Goal: Information Seeking & Learning: Learn about a topic

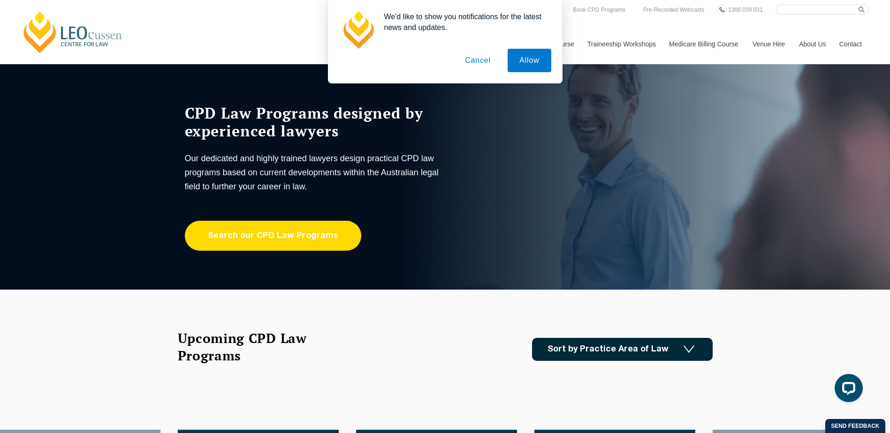
click at [251, 240] on link "Search our CPD Law Programs" at bounding box center [273, 236] width 176 height 30
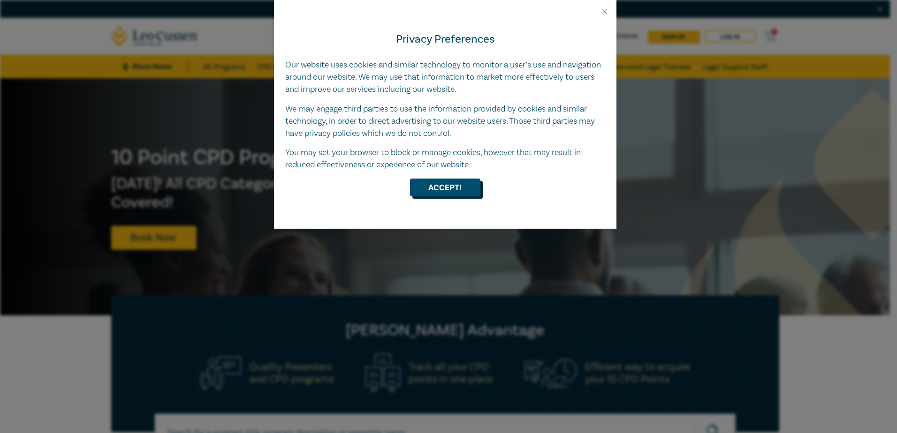
click at [446, 188] on button "Accept!" at bounding box center [445, 188] width 70 height 18
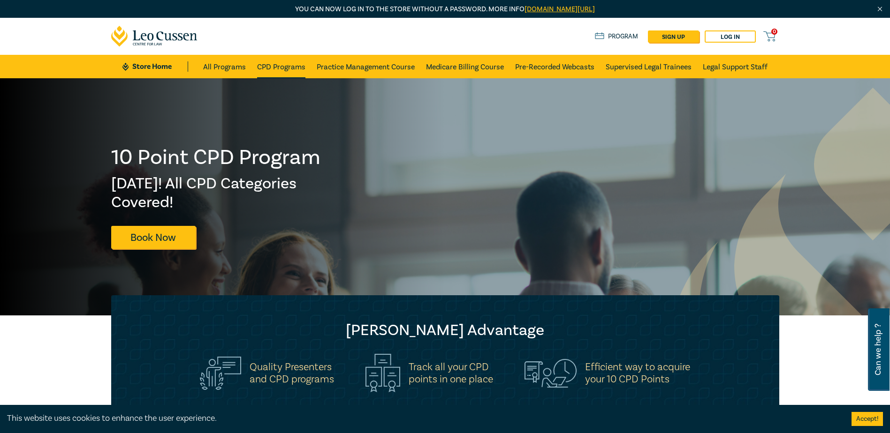
click at [266, 64] on link "CPD Programs" at bounding box center [281, 66] width 48 height 23
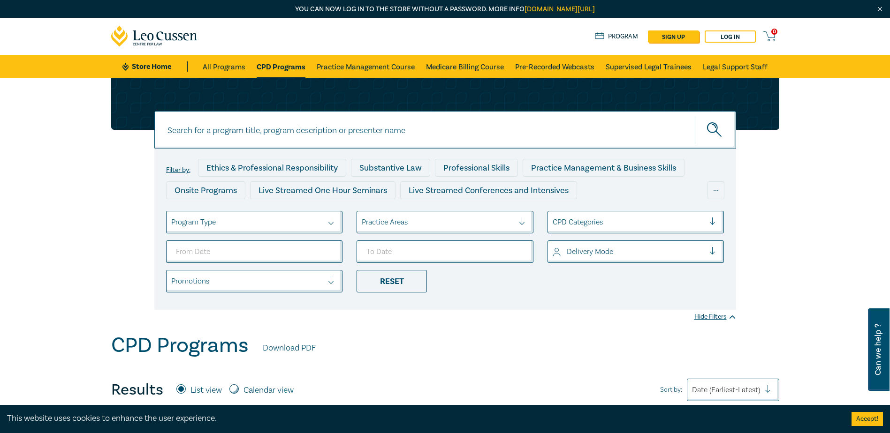
click at [603, 225] on div at bounding box center [628, 222] width 152 height 12
click at [403, 235] on ul "Program Type Practice Areas CPD Categories Delivery Mode Promotions Reset" at bounding box center [445, 252] width 572 height 82
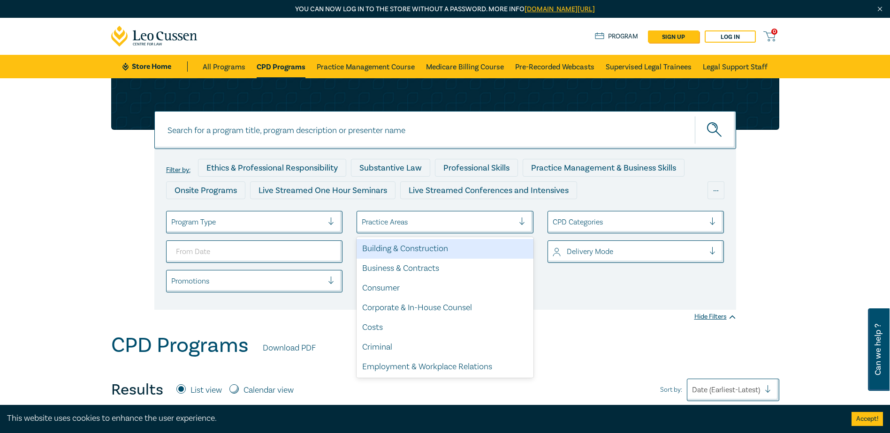
click at [403, 219] on div at bounding box center [438, 222] width 152 height 12
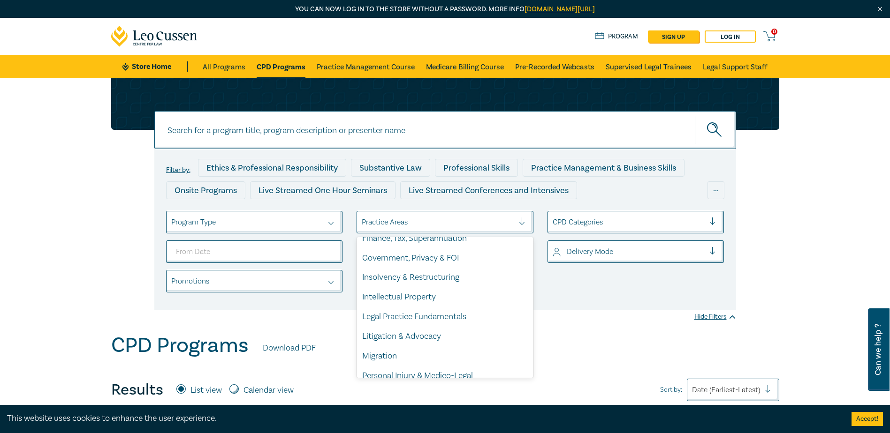
scroll to position [276, 0]
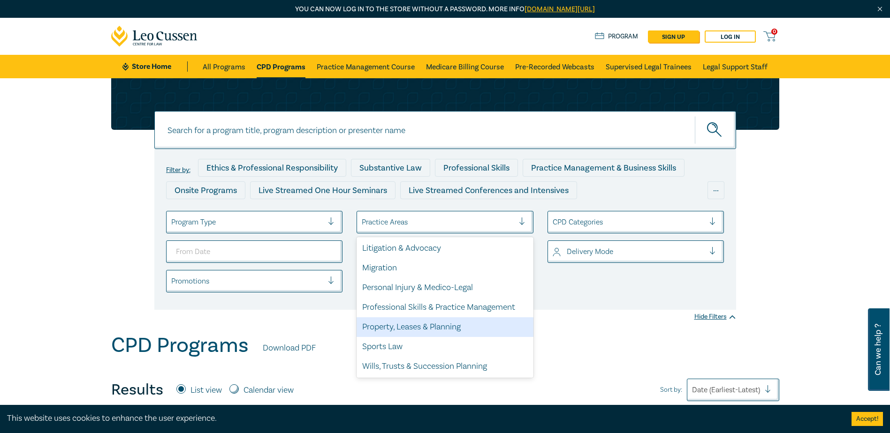
click at [400, 324] on div "Property, Leases & Planning" at bounding box center [444, 327] width 177 height 20
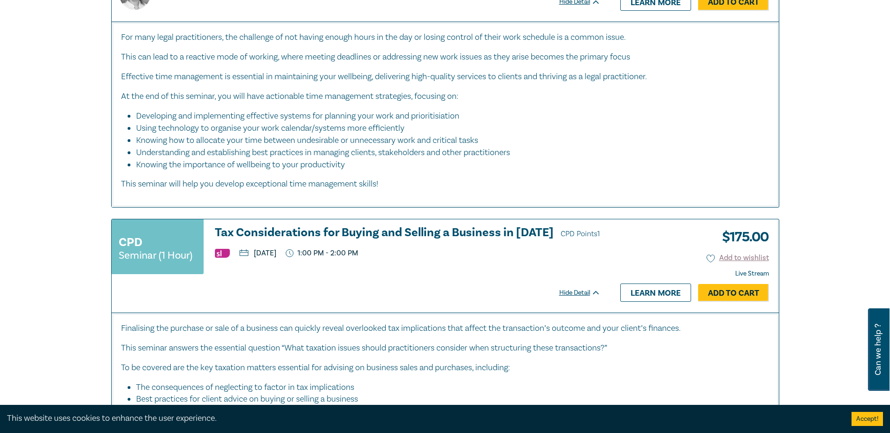
scroll to position [4033, 0]
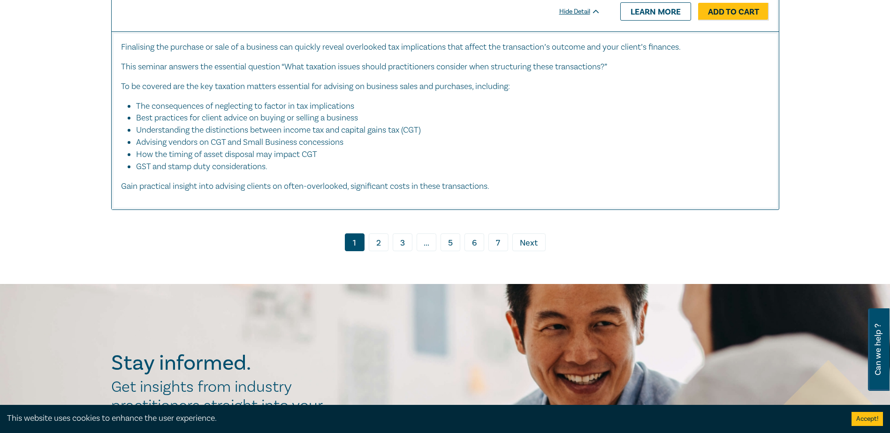
click at [379, 234] on link "2" at bounding box center [379, 243] width 20 height 18
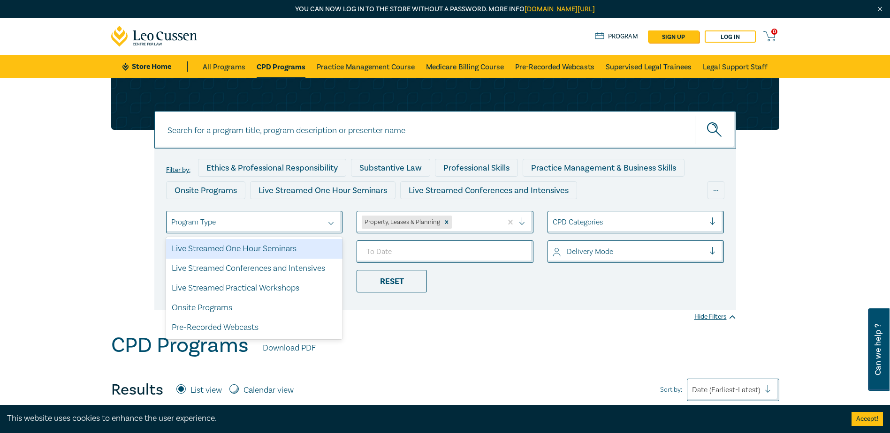
click at [227, 221] on div at bounding box center [247, 222] width 152 height 12
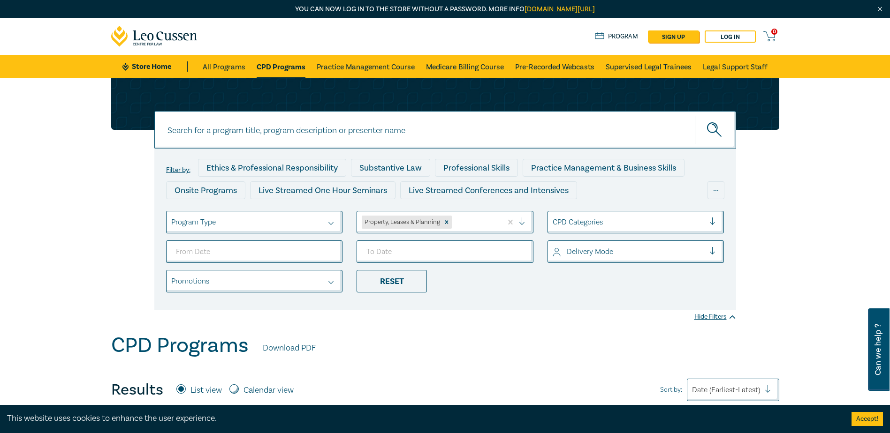
click at [284, 227] on div at bounding box center [247, 222] width 152 height 12
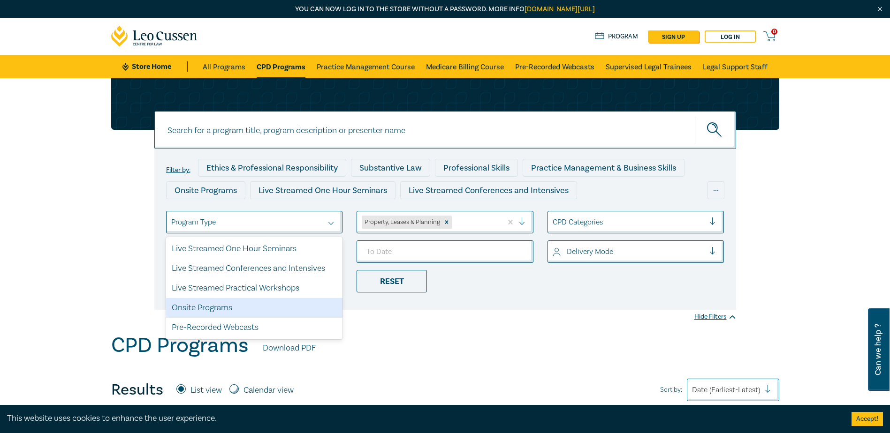
click at [618, 258] on div at bounding box center [628, 252] width 152 height 12
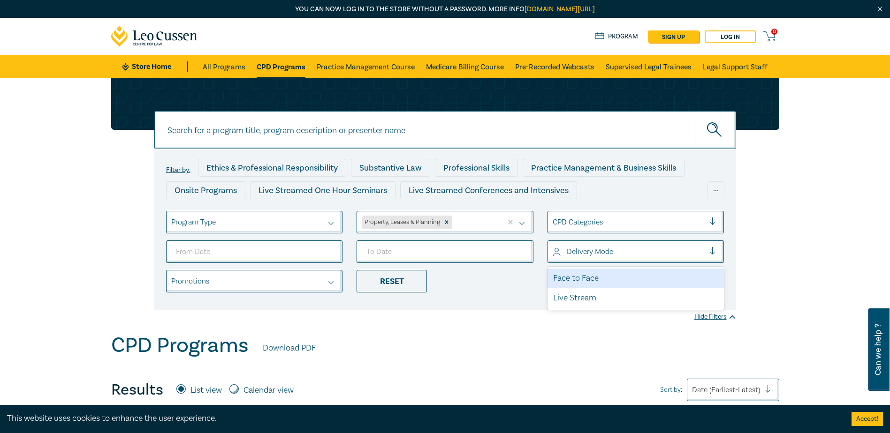
click at [618, 258] on div at bounding box center [628, 252] width 152 height 12
click at [593, 256] on div at bounding box center [628, 252] width 152 height 12
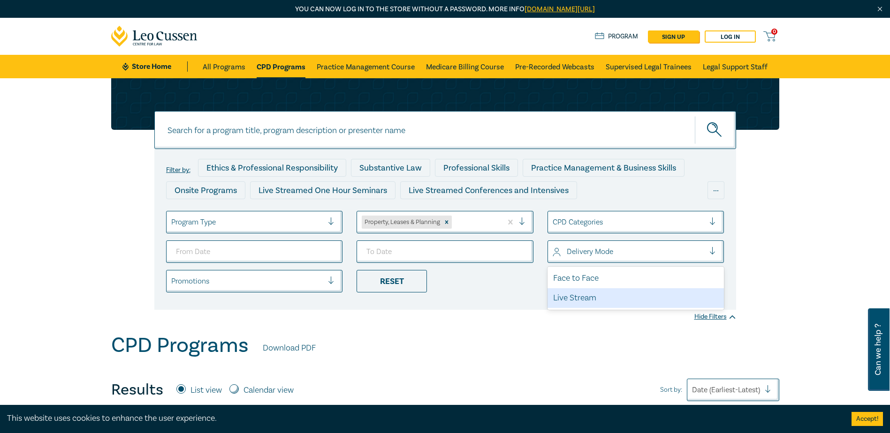
click at [589, 295] on div "Live Stream" at bounding box center [635, 298] width 177 height 20
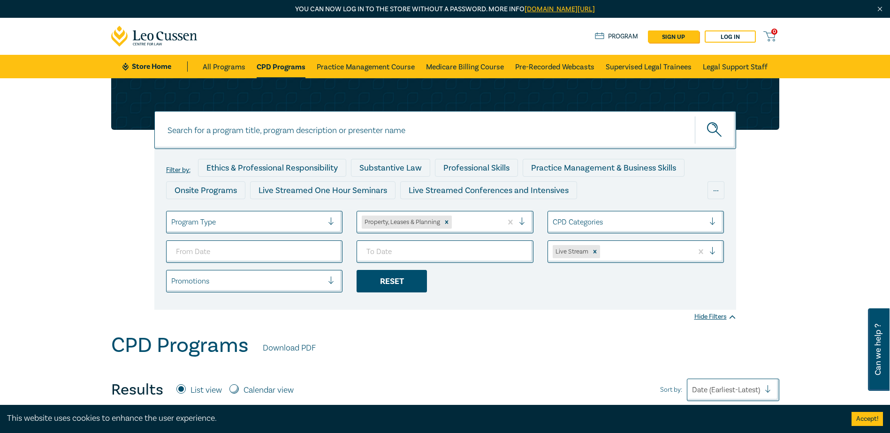
click at [407, 289] on div "Reset" at bounding box center [391, 281] width 70 height 23
click at [438, 218] on div at bounding box center [438, 222] width 152 height 12
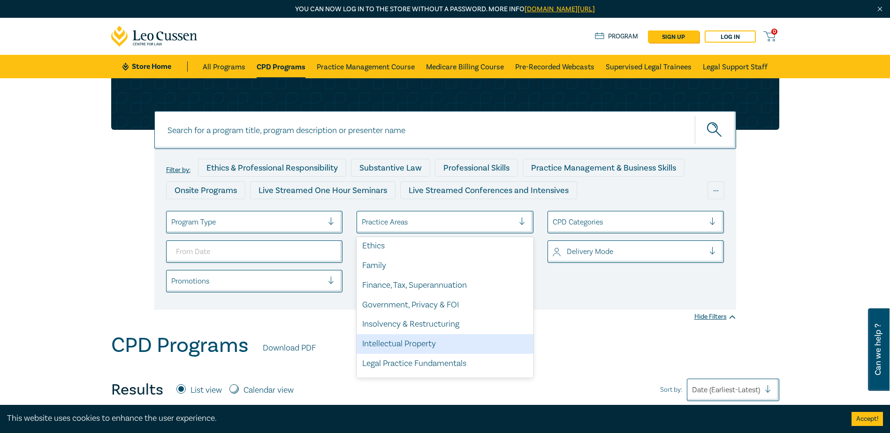
scroll to position [276, 0]
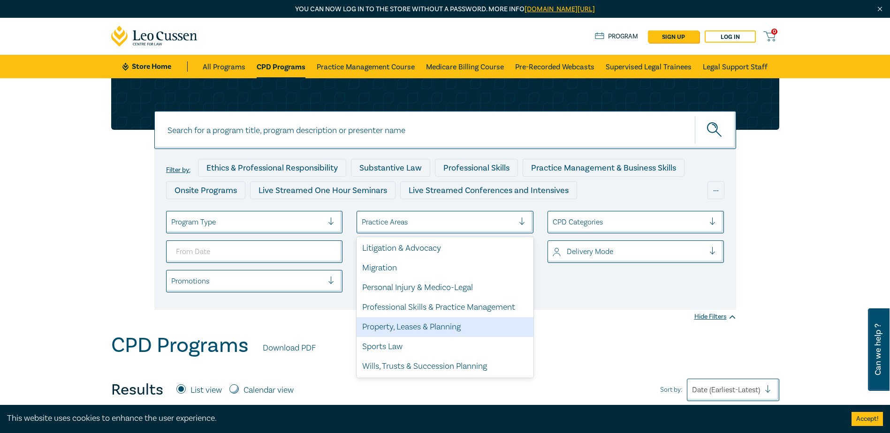
click at [406, 325] on div "Property, Leases & Planning" at bounding box center [444, 327] width 177 height 20
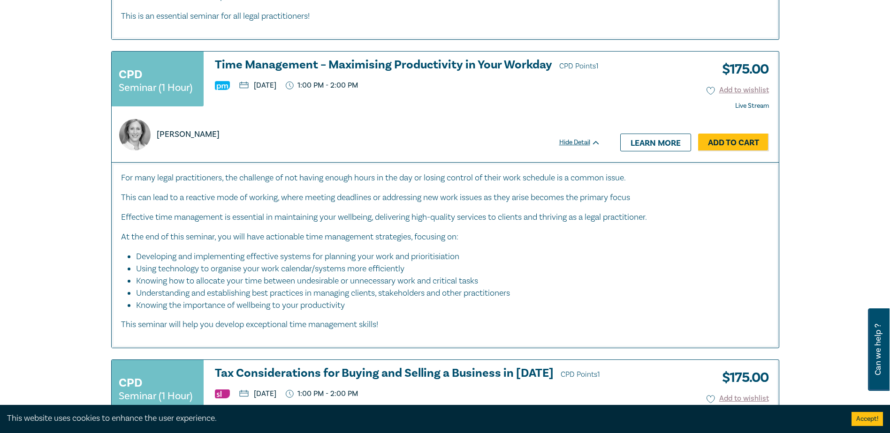
scroll to position [3939, 0]
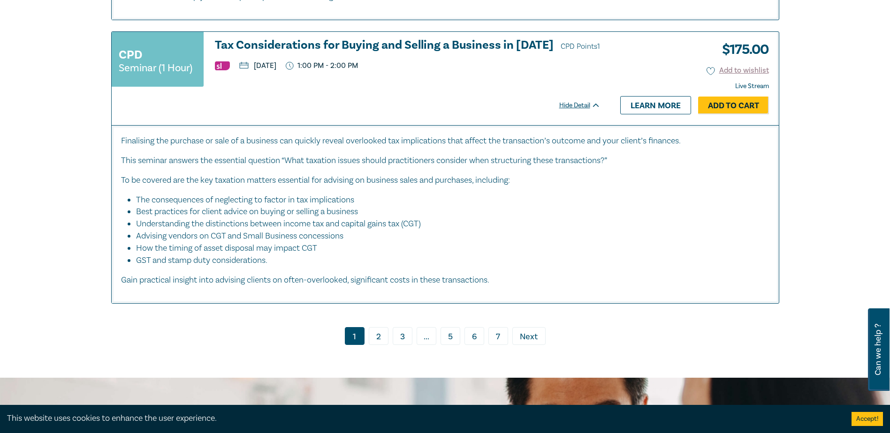
click at [375, 327] on link "2" at bounding box center [379, 336] width 20 height 18
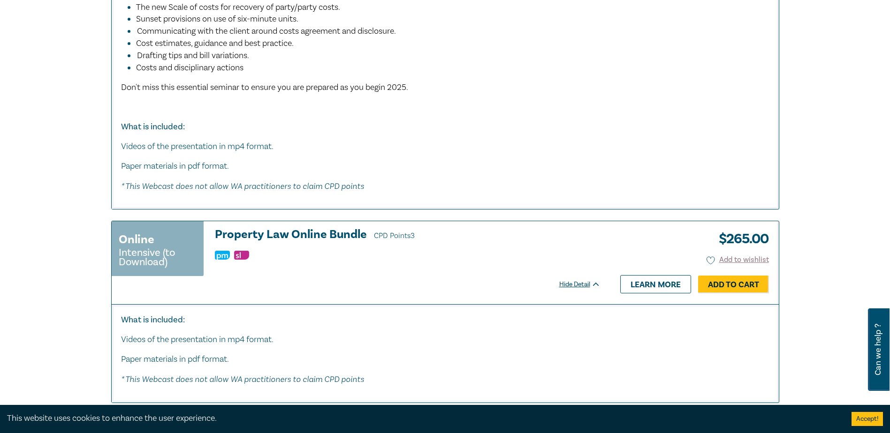
scroll to position [2298, 0]
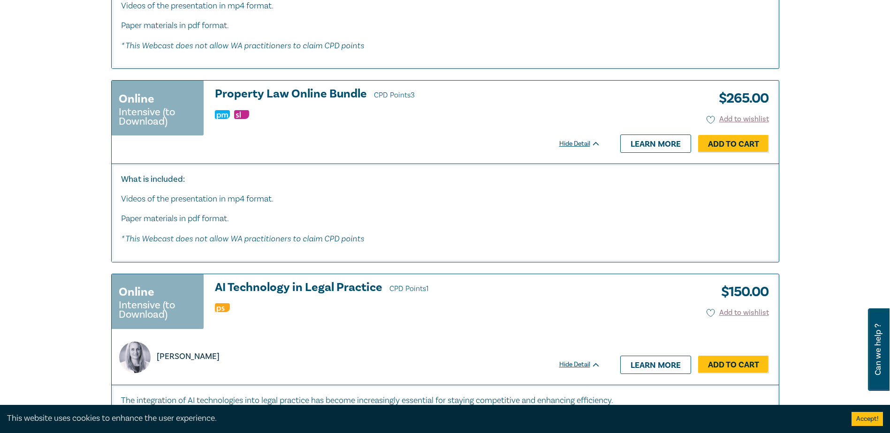
click at [299, 93] on h3 "Property Law Online Bundle CPD Points 3" at bounding box center [407, 95] width 385 height 14
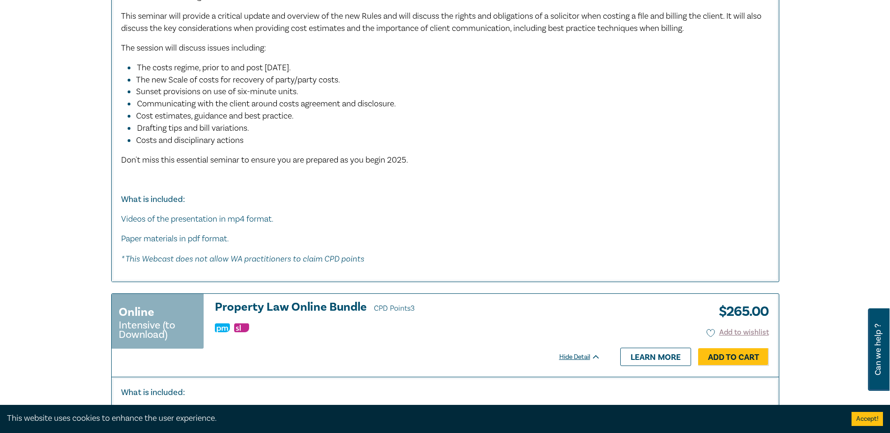
scroll to position [2272, 0]
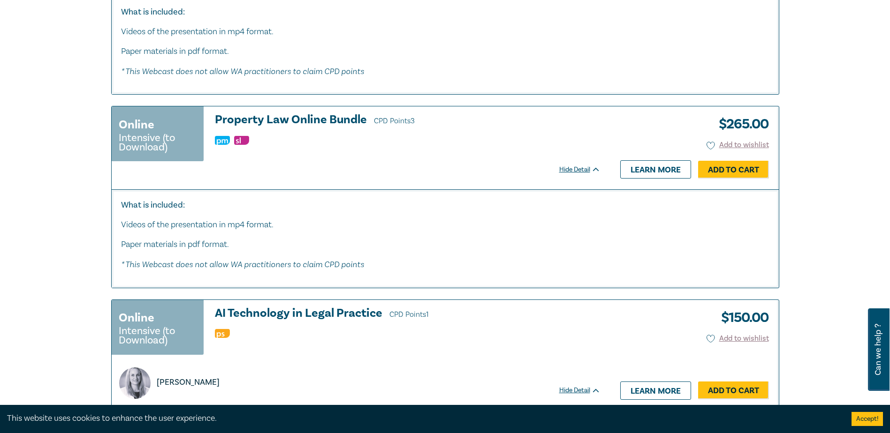
click at [584, 169] on div "Hide Detail" at bounding box center [585, 169] width 52 height 9
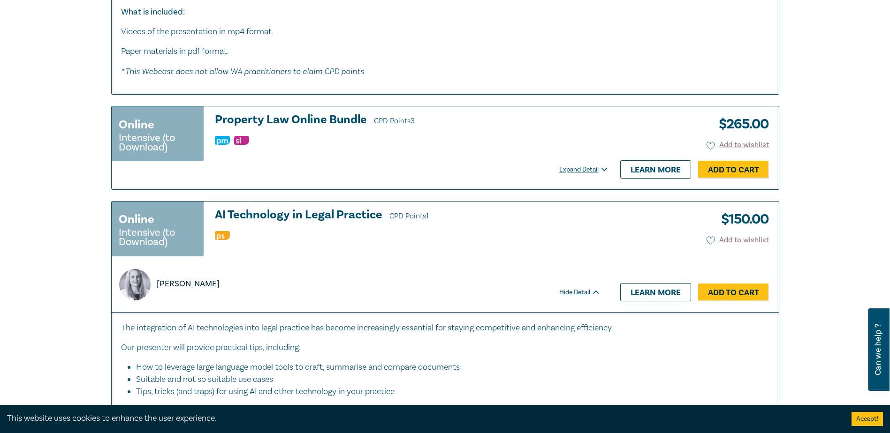
click at [584, 169] on div "Expand Detail" at bounding box center [585, 169] width 52 height 9
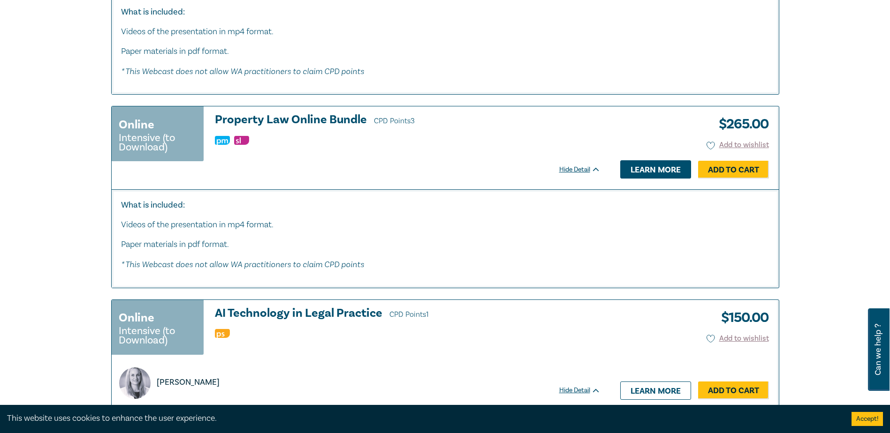
click at [670, 171] on link "Learn more" at bounding box center [655, 169] width 71 height 18
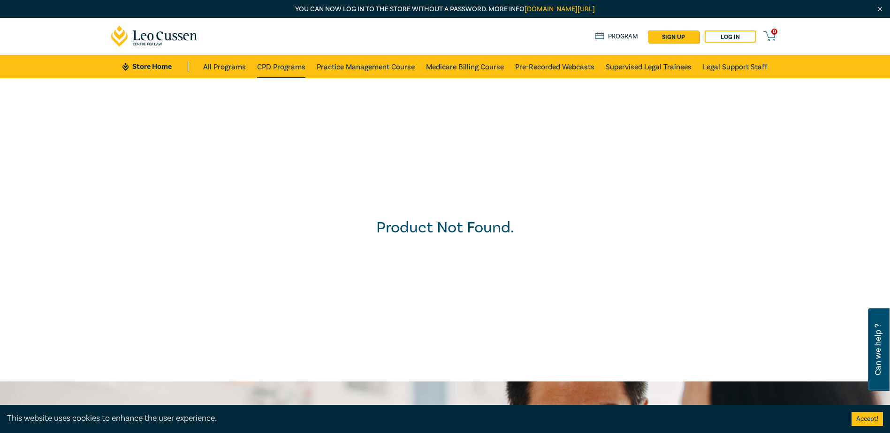
click at [294, 68] on link "CPD Programs" at bounding box center [281, 66] width 48 height 23
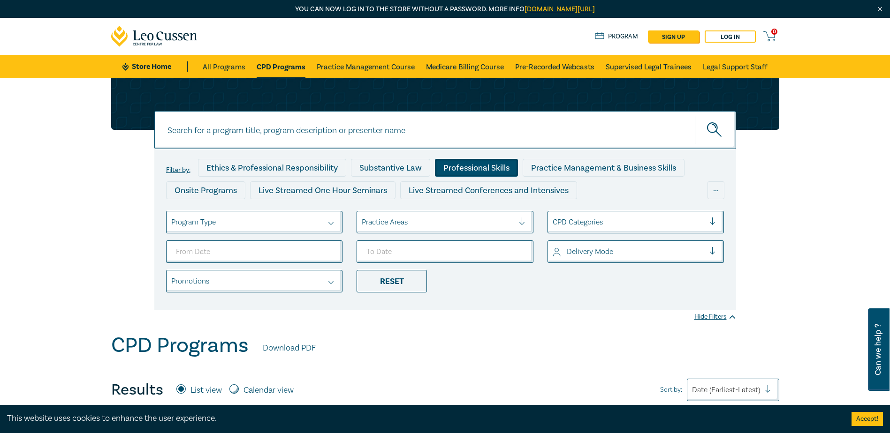
click at [459, 173] on div "Professional Skills" at bounding box center [476, 168] width 83 height 18
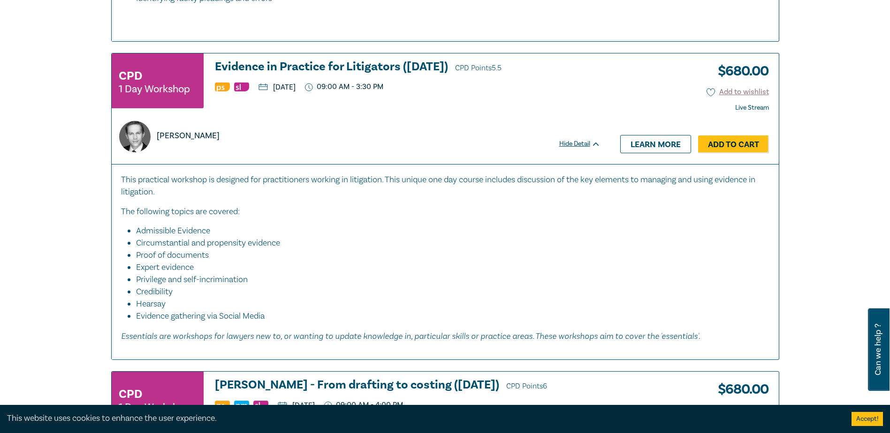
scroll to position [891, 0]
